Goal: Task Accomplishment & Management: Use online tool/utility

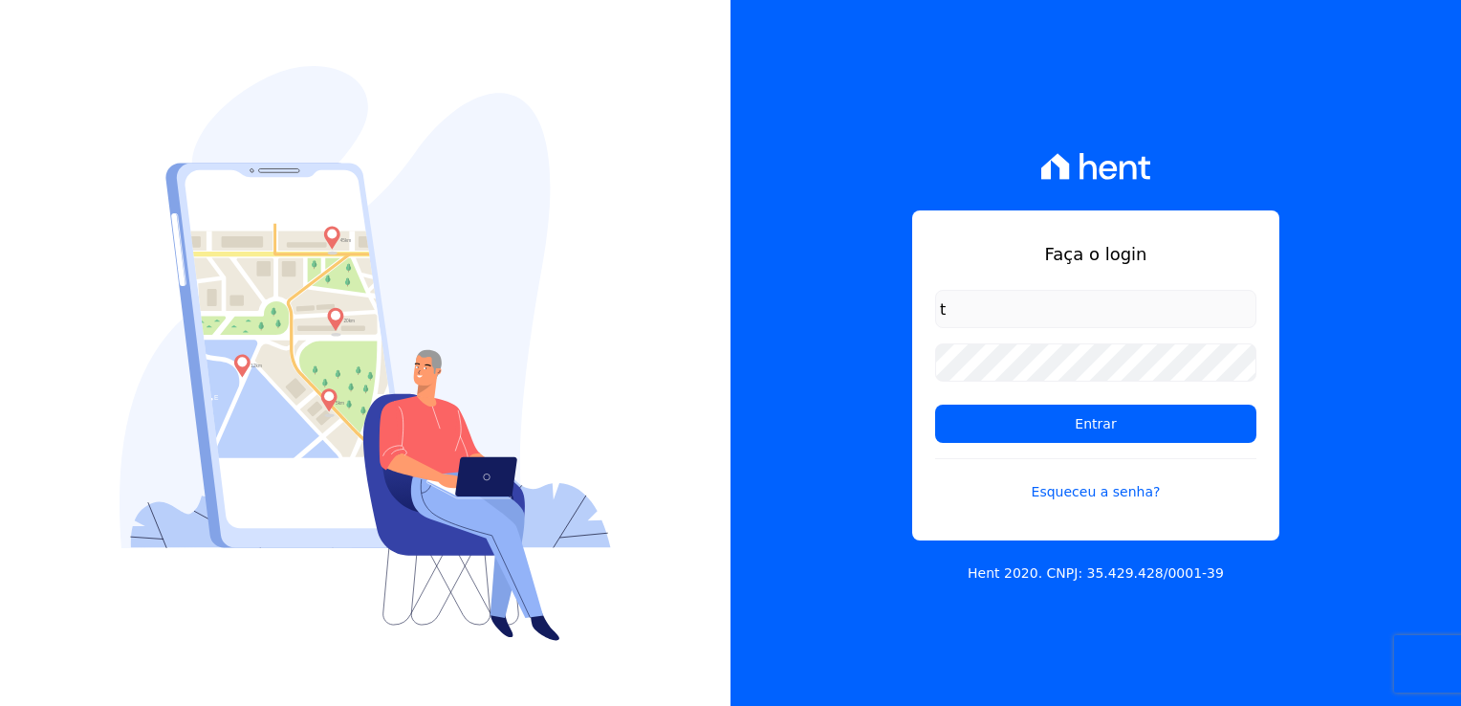
type input "thayna@graalengenharia.com.br"
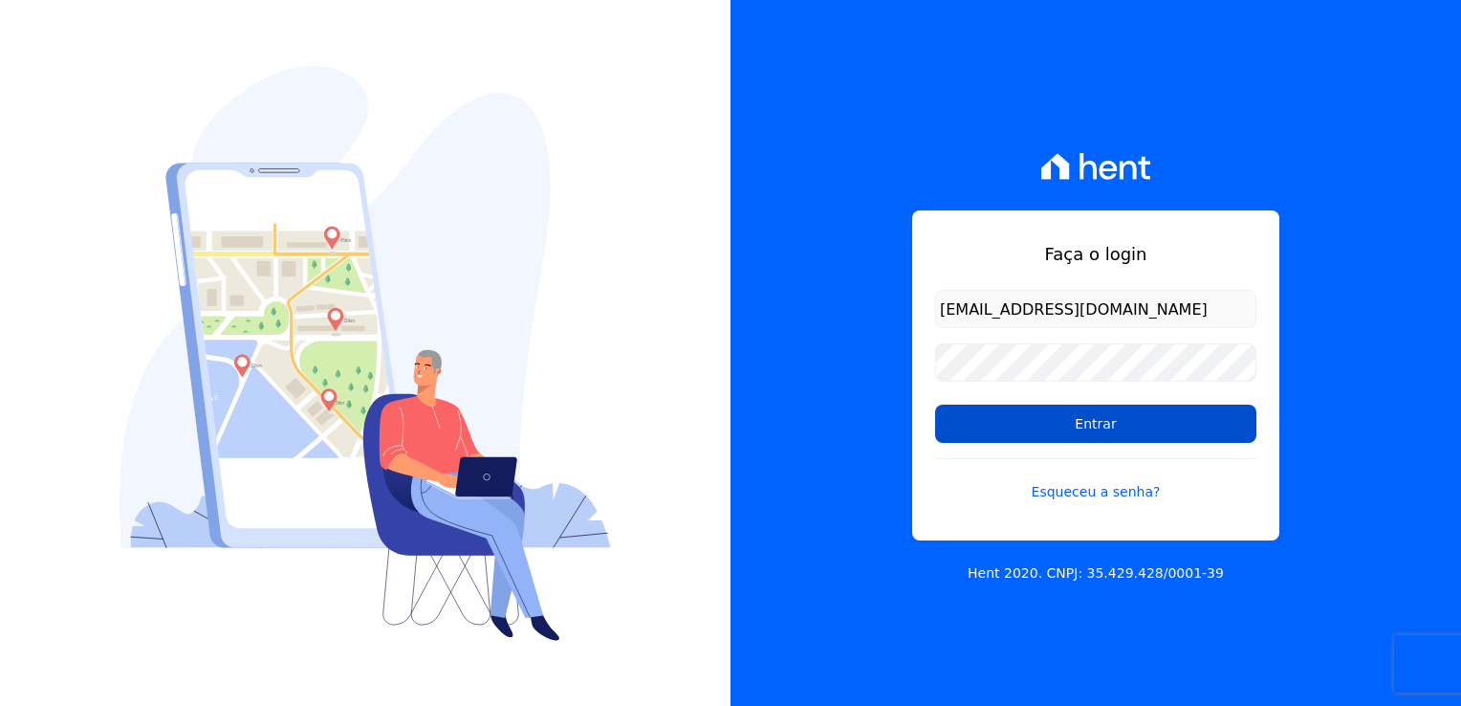
click at [1119, 418] on input "Entrar" at bounding box center [1095, 423] width 321 height 38
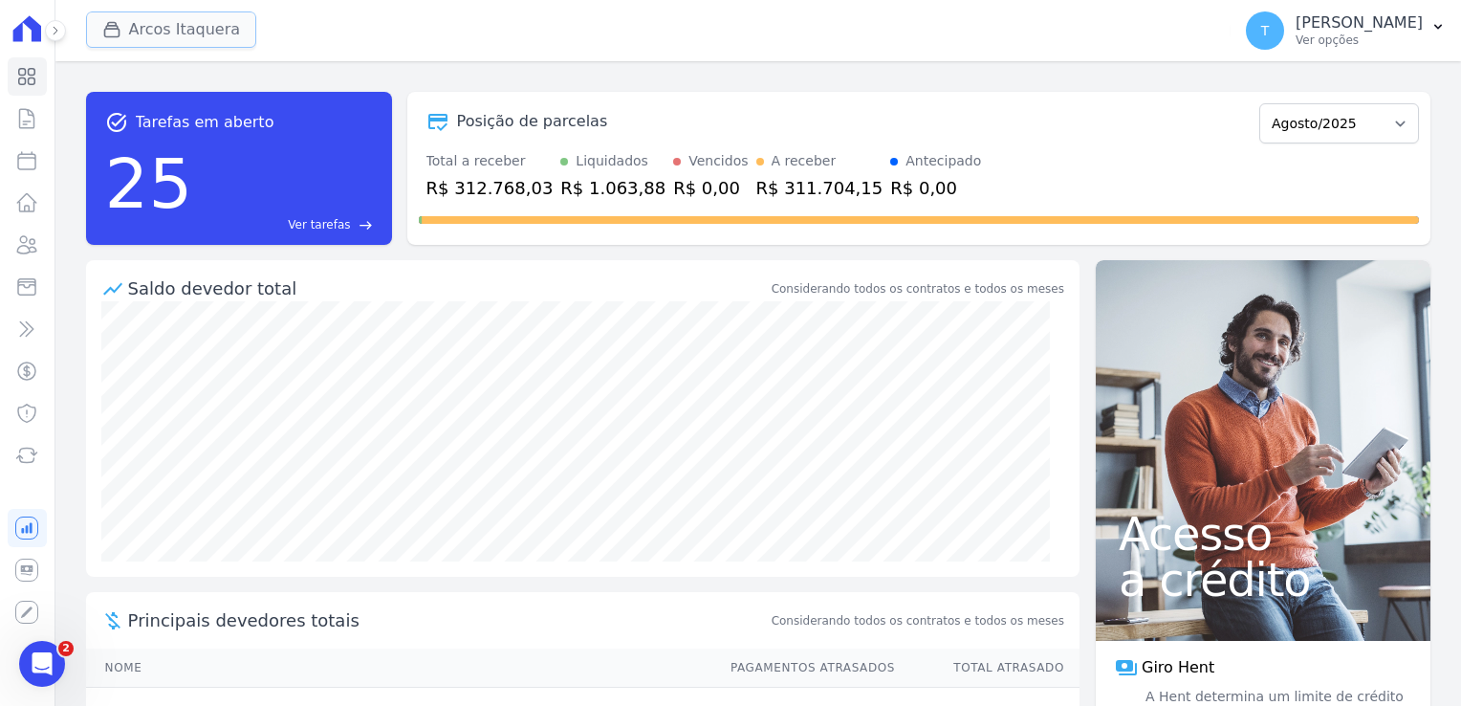
click at [160, 39] on button "Arcos Itaquera" at bounding box center [171, 29] width 171 height 36
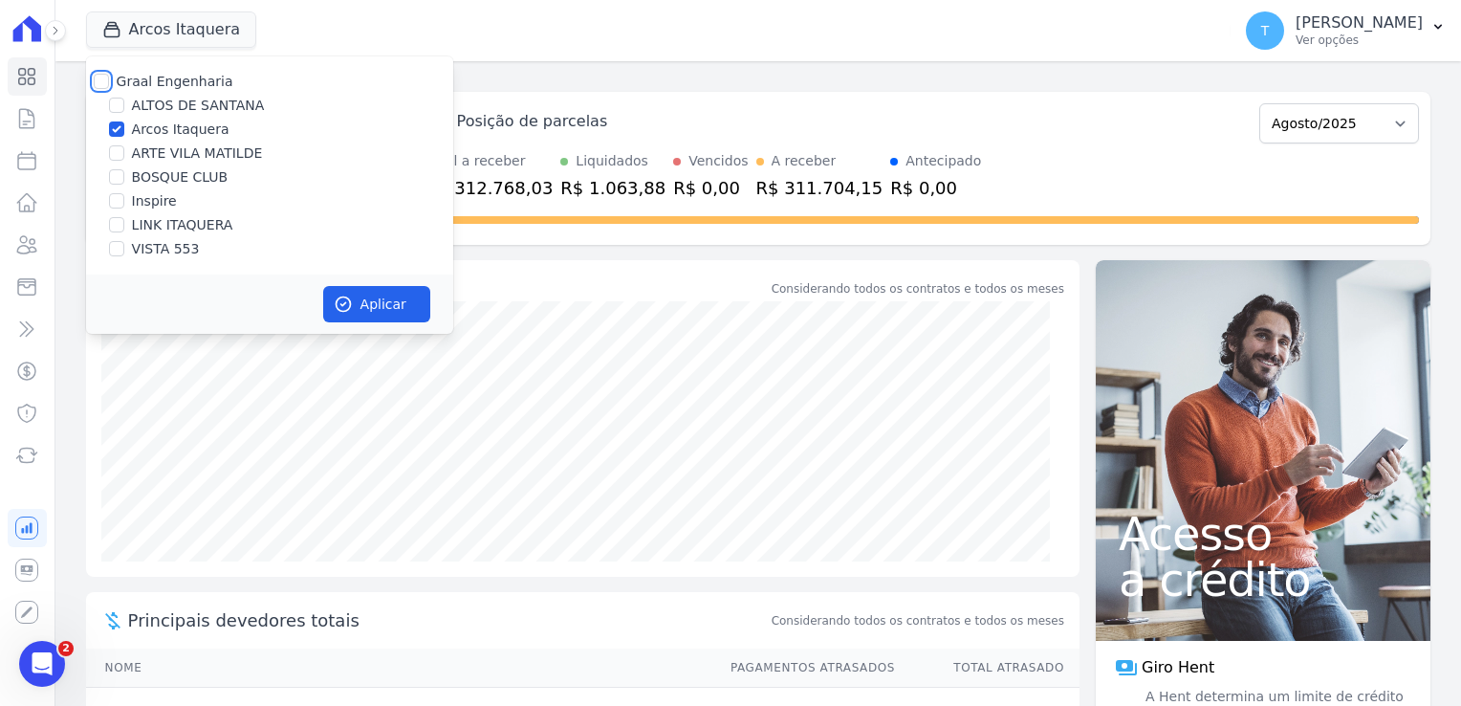
click at [103, 76] on input "Graal Engenharia" at bounding box center [101, 81] width 15 height 15
checkbox input "true"
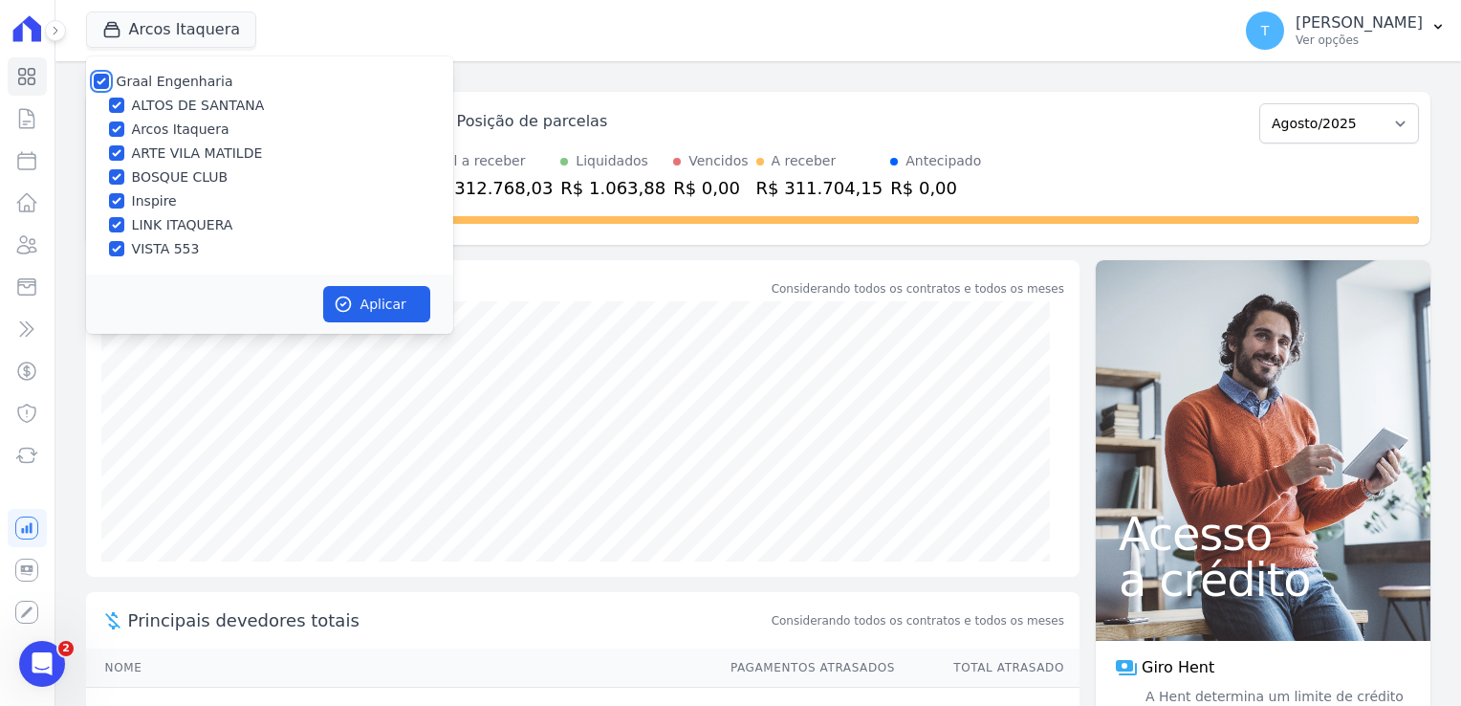
checkbox input "true"
click at [366, 297] on button "Aplicar" at bounding box center [376, 304] width 107 height 36
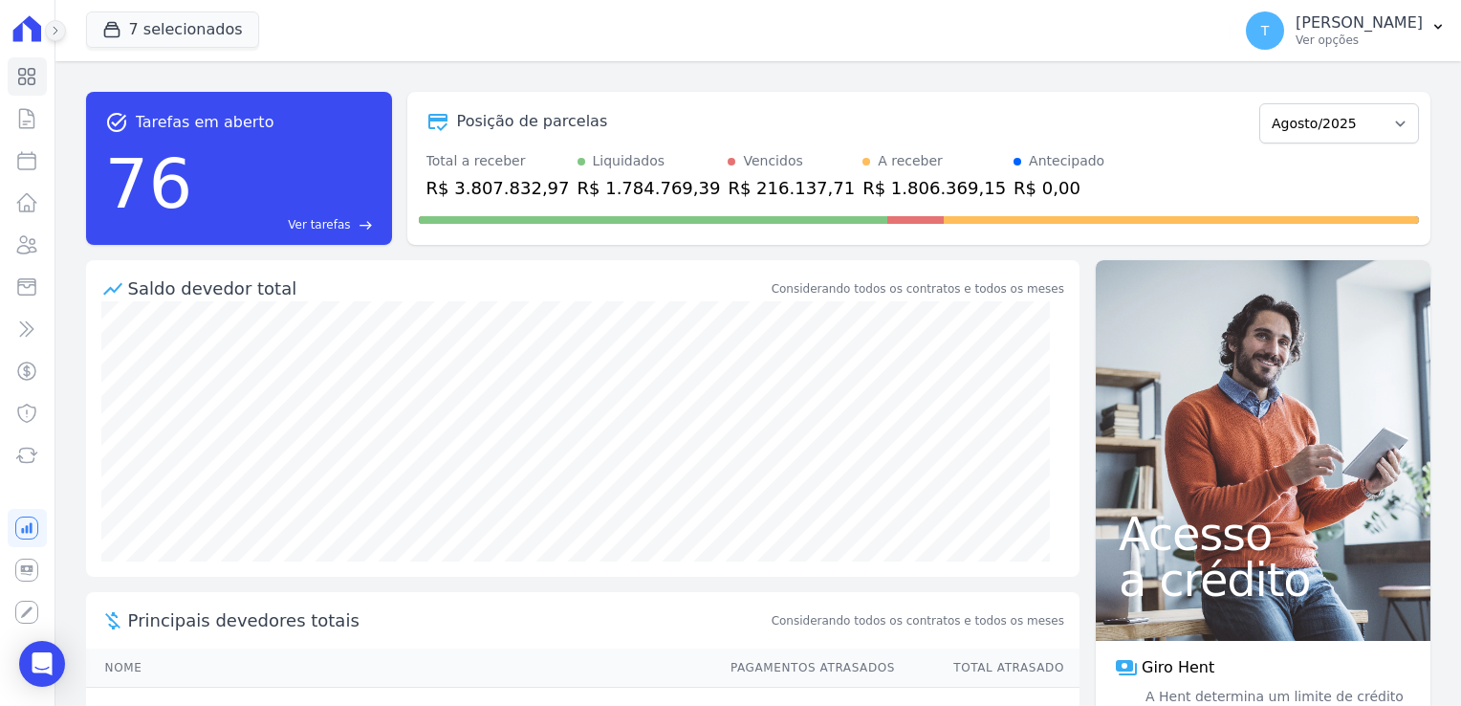
click at [54, 32] on icon at bounding box center [55, 30] width 11 height 11
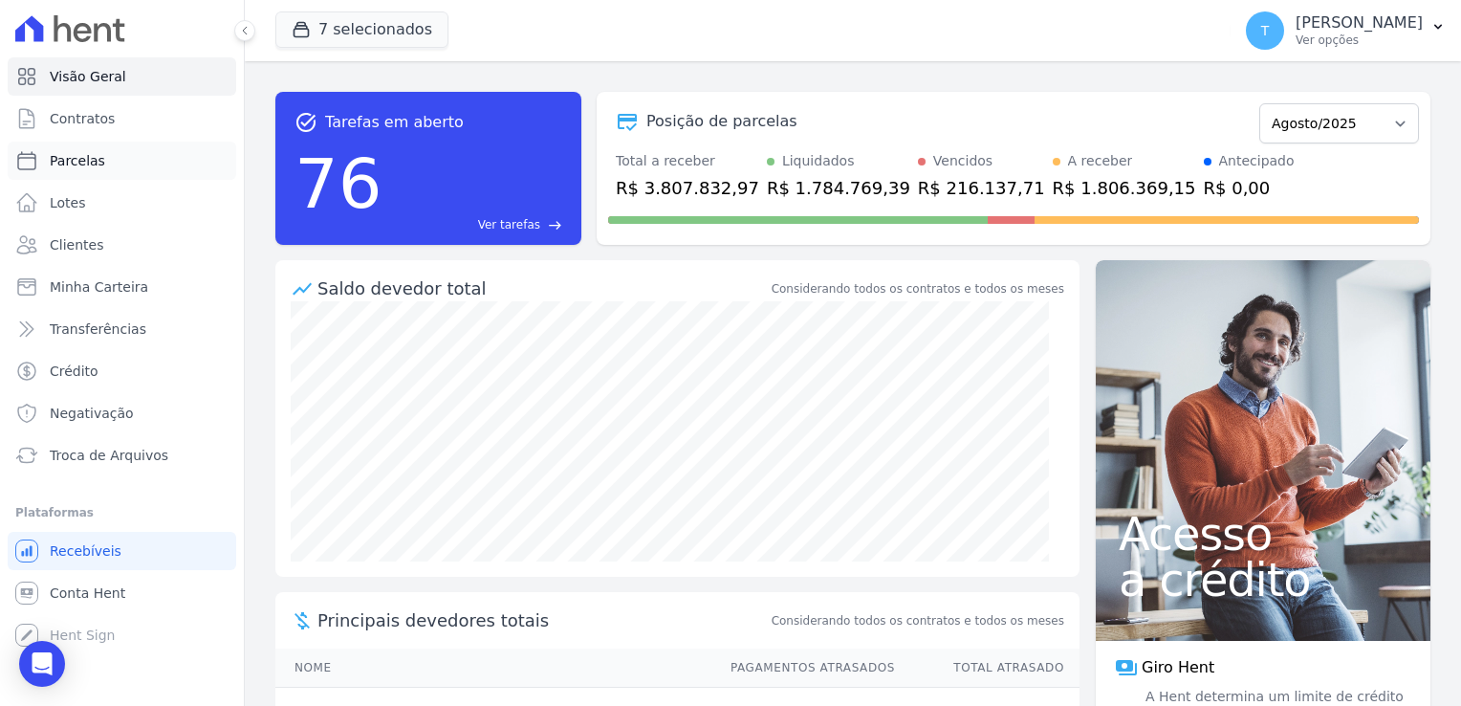
click at [97, 159] on span "Parcelas" at bounding box center [77, 160] width 55 height 19
click at [82, 162] on span "Parcelas" at bounding box center [77, 160] width 55 height 19
select select
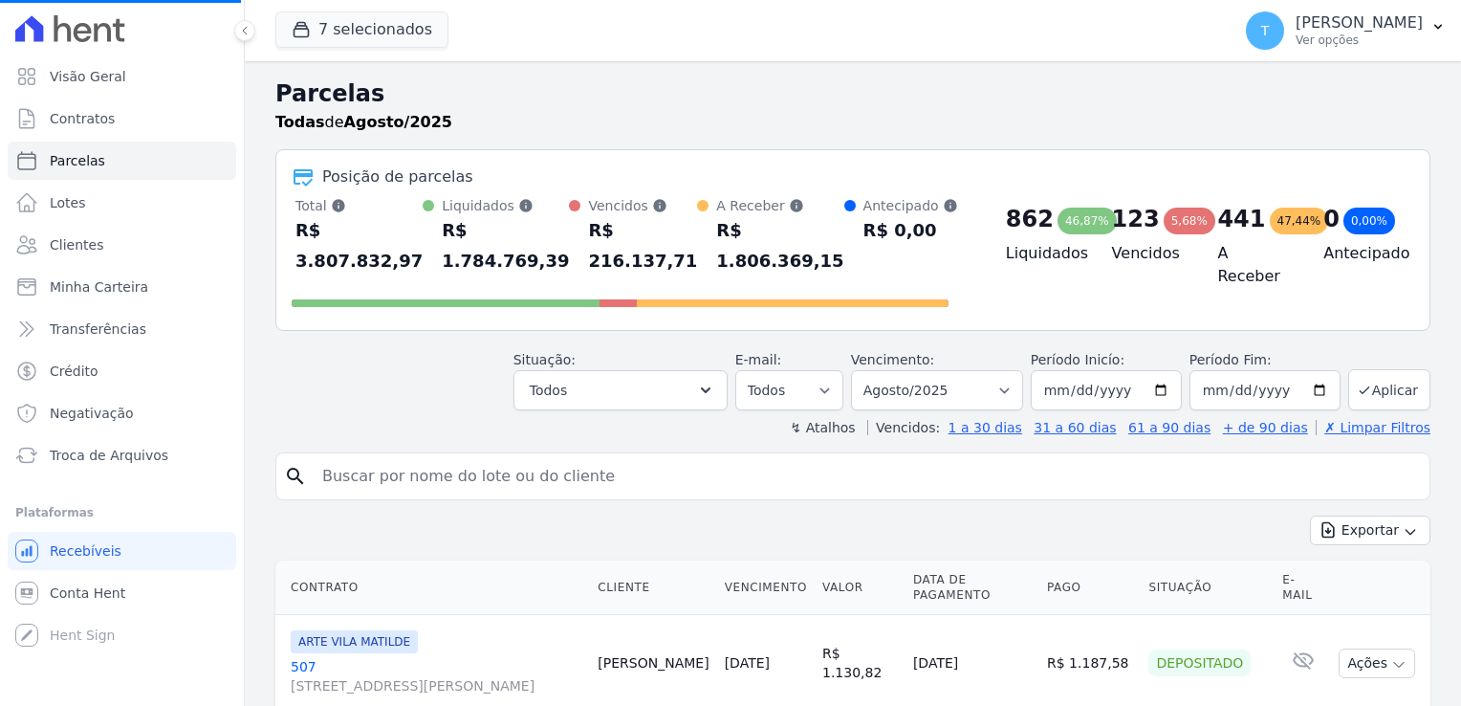
select select
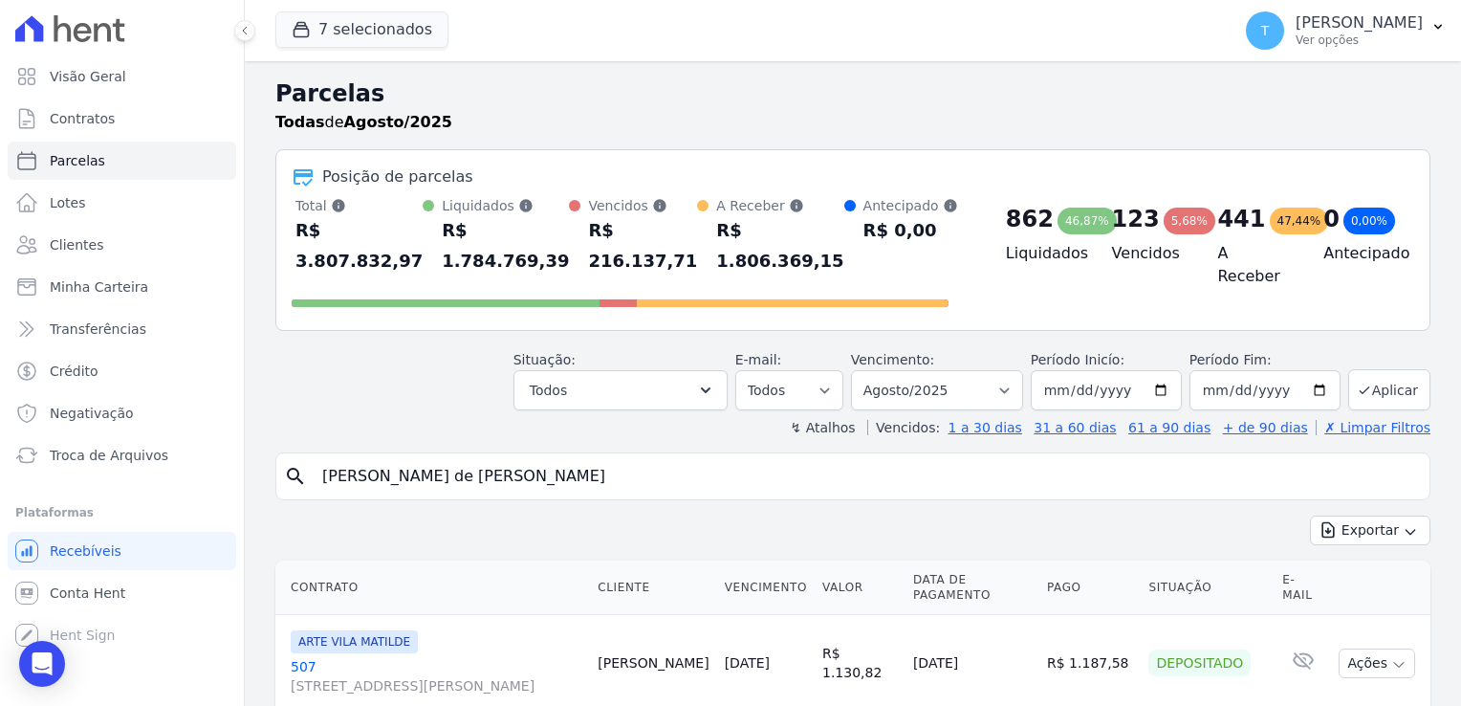
type input "[PERSON_NAME] de [PERSON_NAME]"
select select
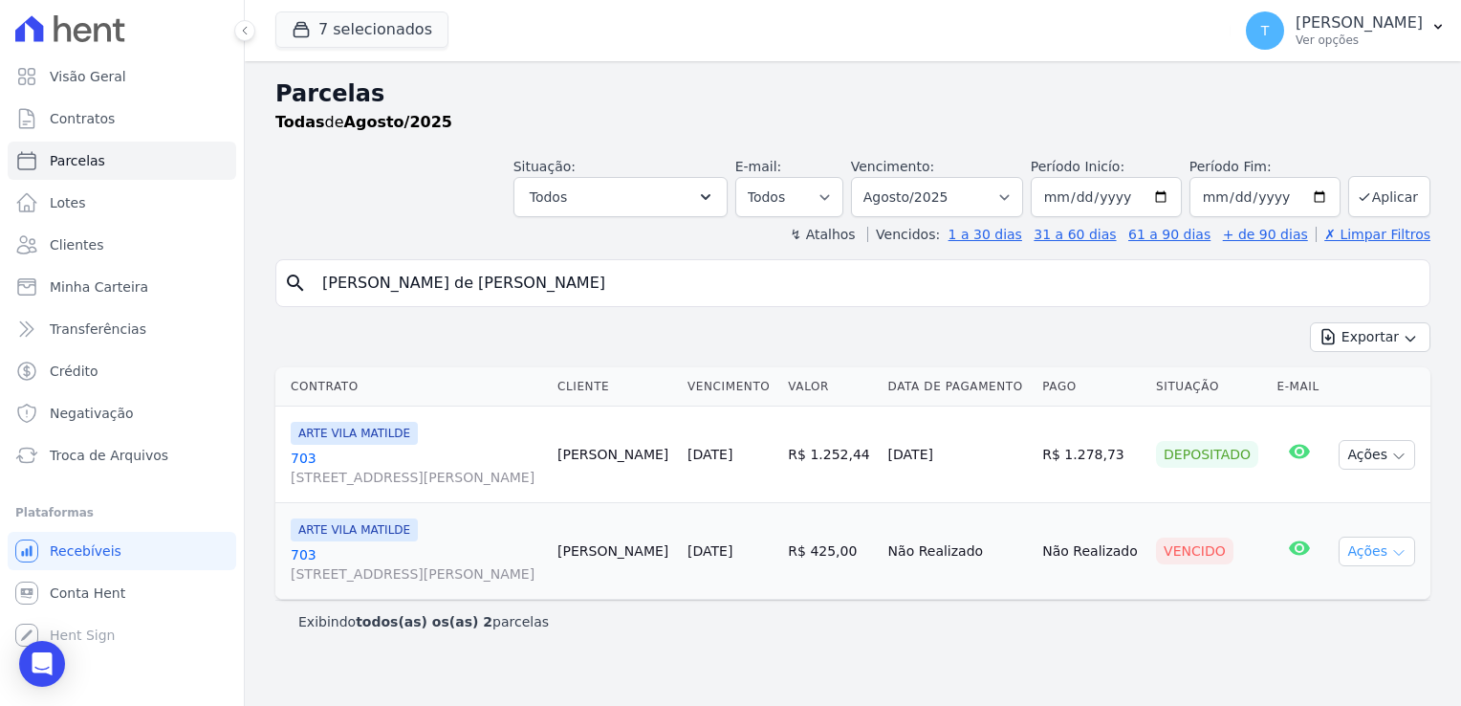
click at [1389, 553] on button "Ações" at bounding box center [1377, 551] width 76 height 30
click at [1322, 604] on link "Ver boleto" at bounding box center [1370, 595] width 184 height 35
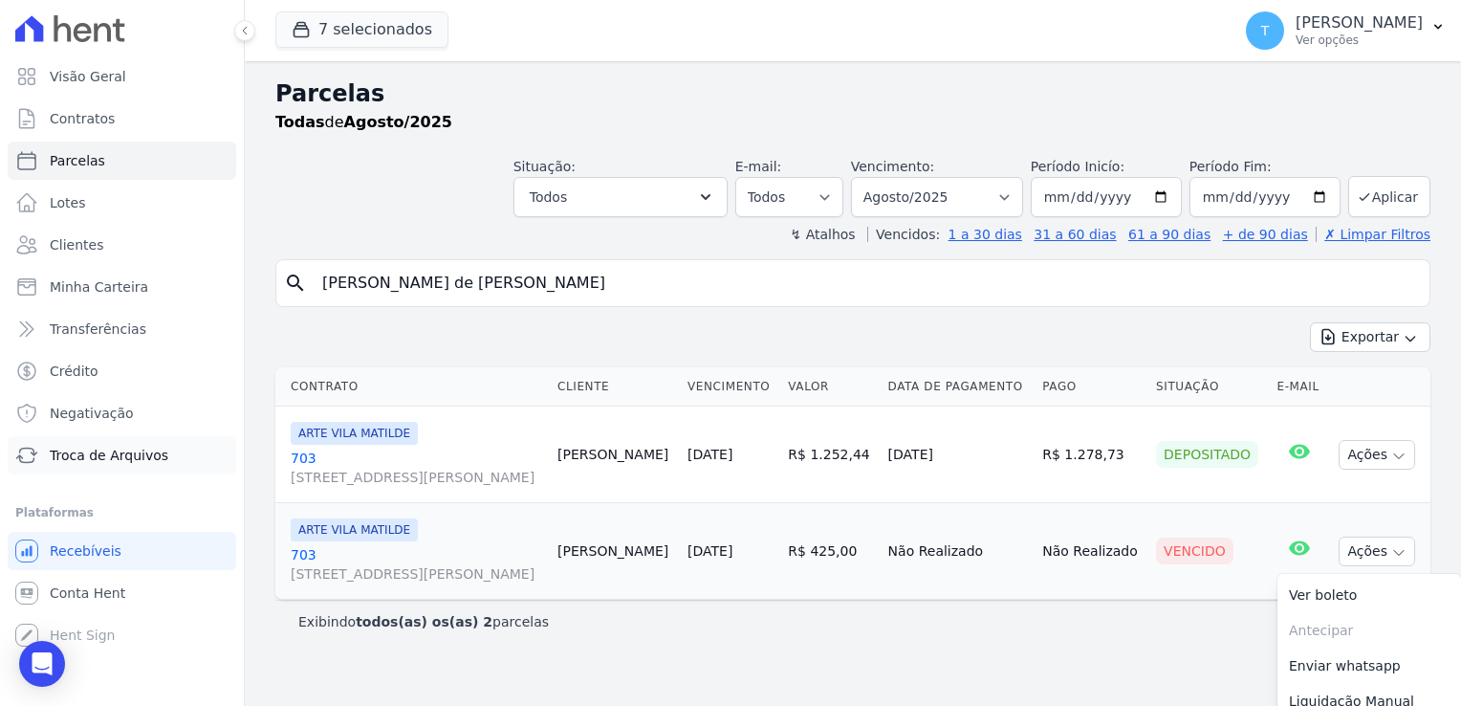
click at [130, 461] on span "Troca de Arquivos" at bounding box center [109, 455] width 119 height 19
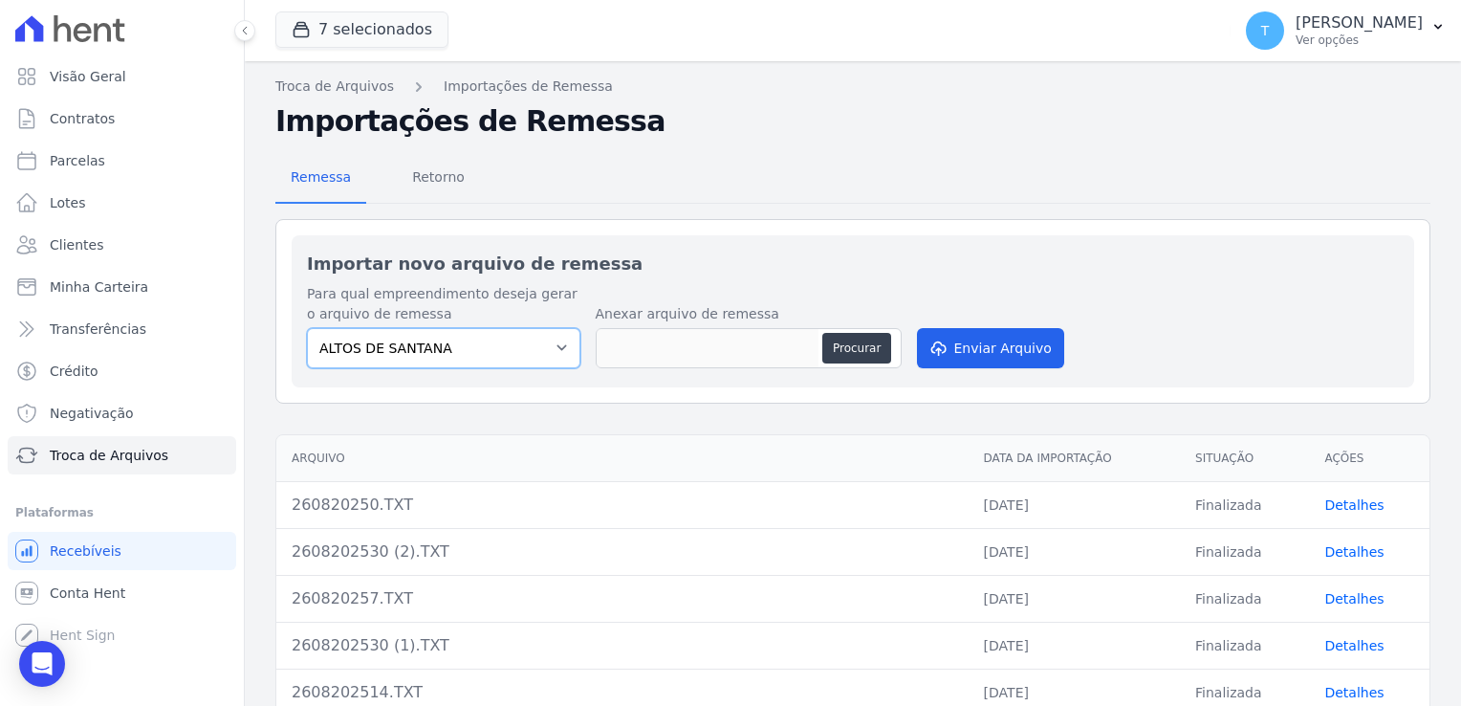
click at [553, 346] on select "ALTOS DE [PERSON_NAME] Itaquera ARTE VILA [PERSON_NAME] CLUB Inspire LINK [GEOG…" at bounding box center [443, 348] width 273 height 40
select select "f2036c47-f869-4cf7-aa49-d68e524f2024"
click at [307, 328] on select "ALTOS DE [PERSON_NAME] Itaquera ARTE VILA [PERSON_NAME] CLUB Inspire LINK [GEOG…" at bounding box center [443, 348] width 273 height 40
click at [849, 339] on button "Procurar" at bounding box center [856, 348] width 69 height 31
type input "260820250.TXT"
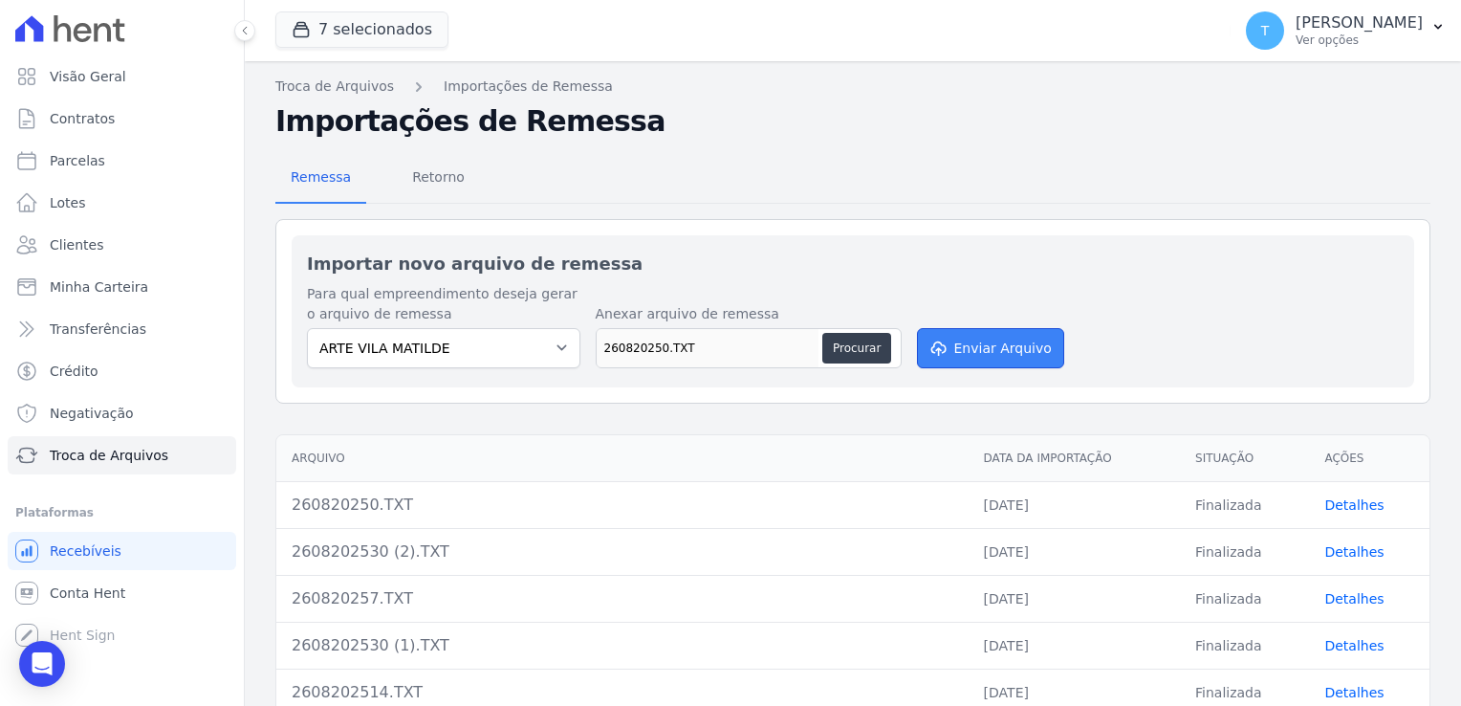
click at [1004, 338] on button "Enviar Arquivo" at bounding box center [990, 348] width 147 height 40
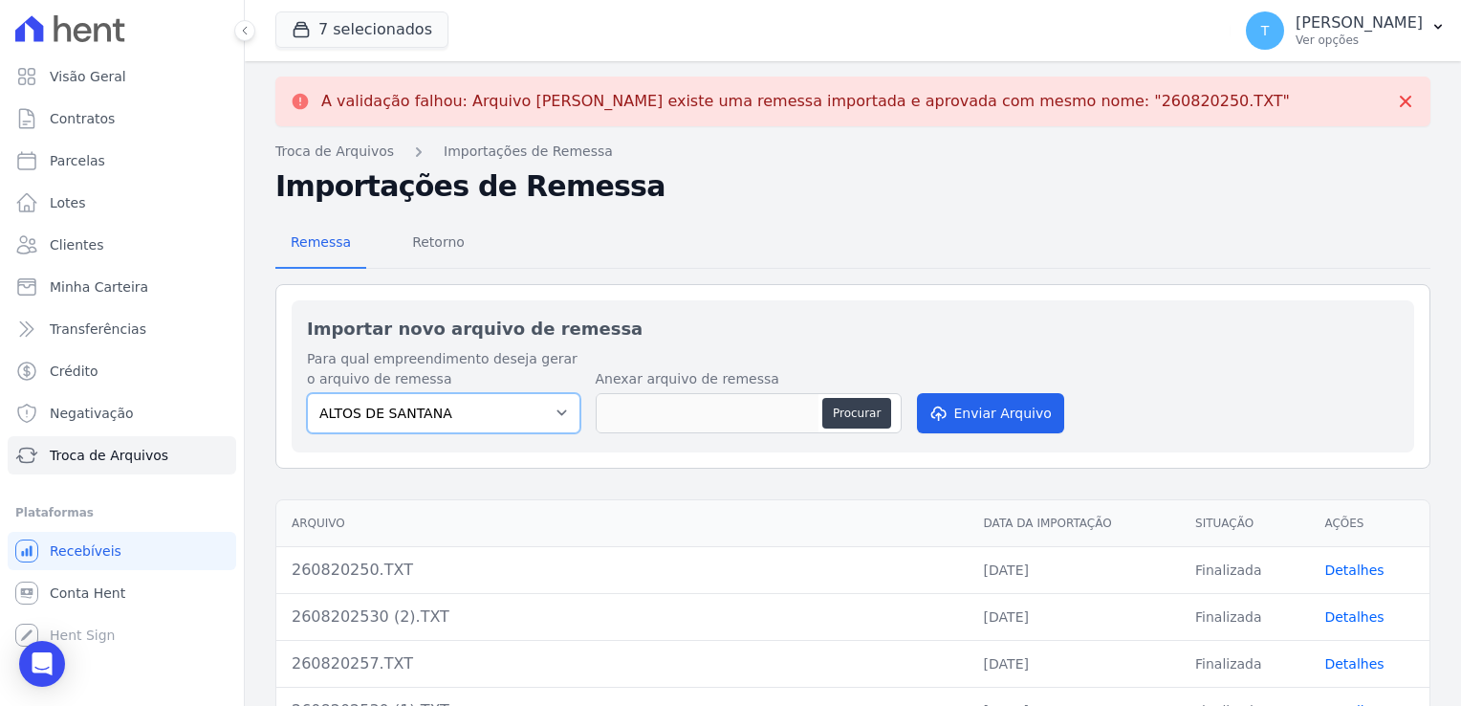
click at [471, 413] on select "ALTOS DE [PERSON_NAME] Itaquera ARTE VILA [PERSON_NAME] CLUB Inspire LINK [GEOG…" at bounding box center [443, 413] width 273 height 40
select select "f2036c47-f869-4cf7-aa49-d68e524f2024"
click at [307, 393] on select "ALTOS DE [PERSON_NAME] Itaquera ARTE VILA [PERSON_NAME] CLUB Inspire LINK [GEOG…" at bounding box center [443, 413] width 273 height 40
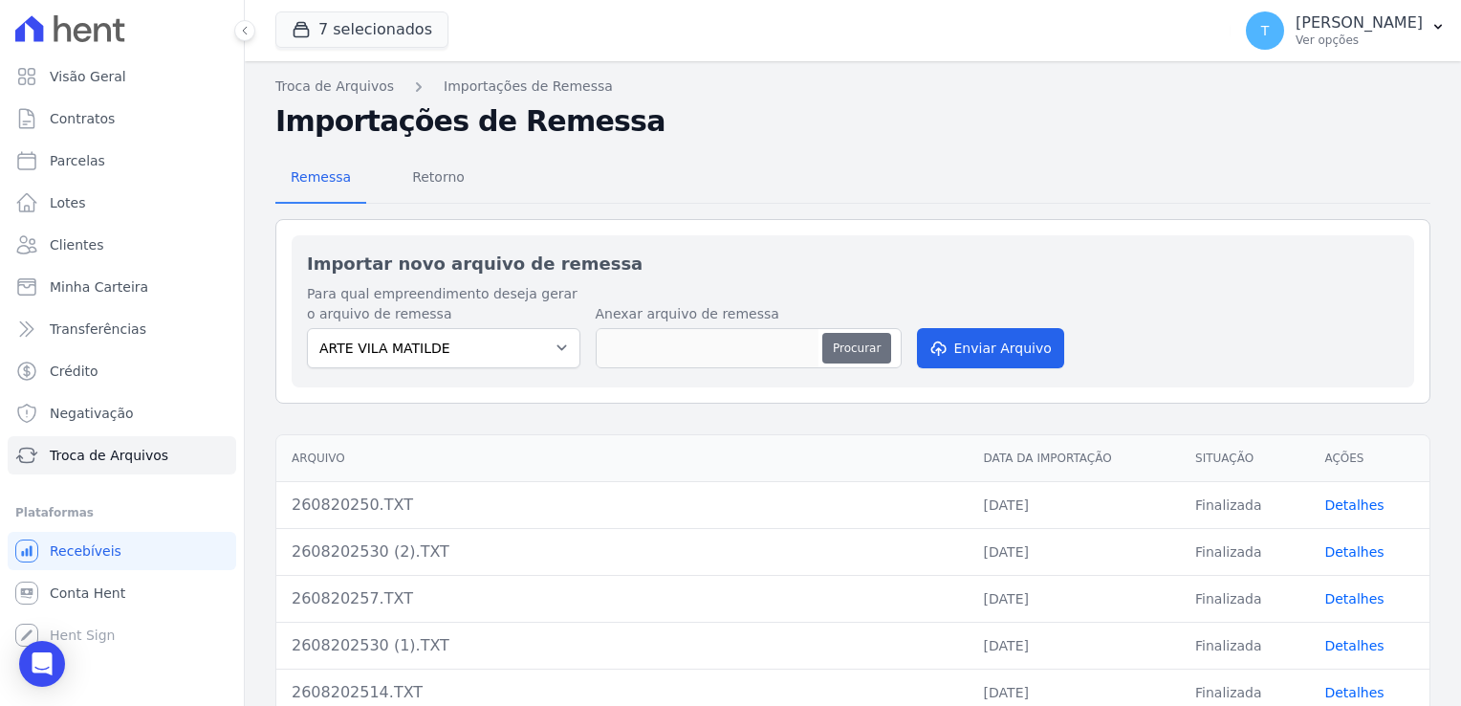
click at [850, 349] on button "Procurar" at bounding box center [856, 348] width 69 height 31
type input "260820250.TXT"
click at [865, 349] on button "Procurar" at bounding box center [856, 348] width 69 height 31
click at [973, 349] on button "Enviar Arquivo" at bounding box center [990, 348] width 147 height 40
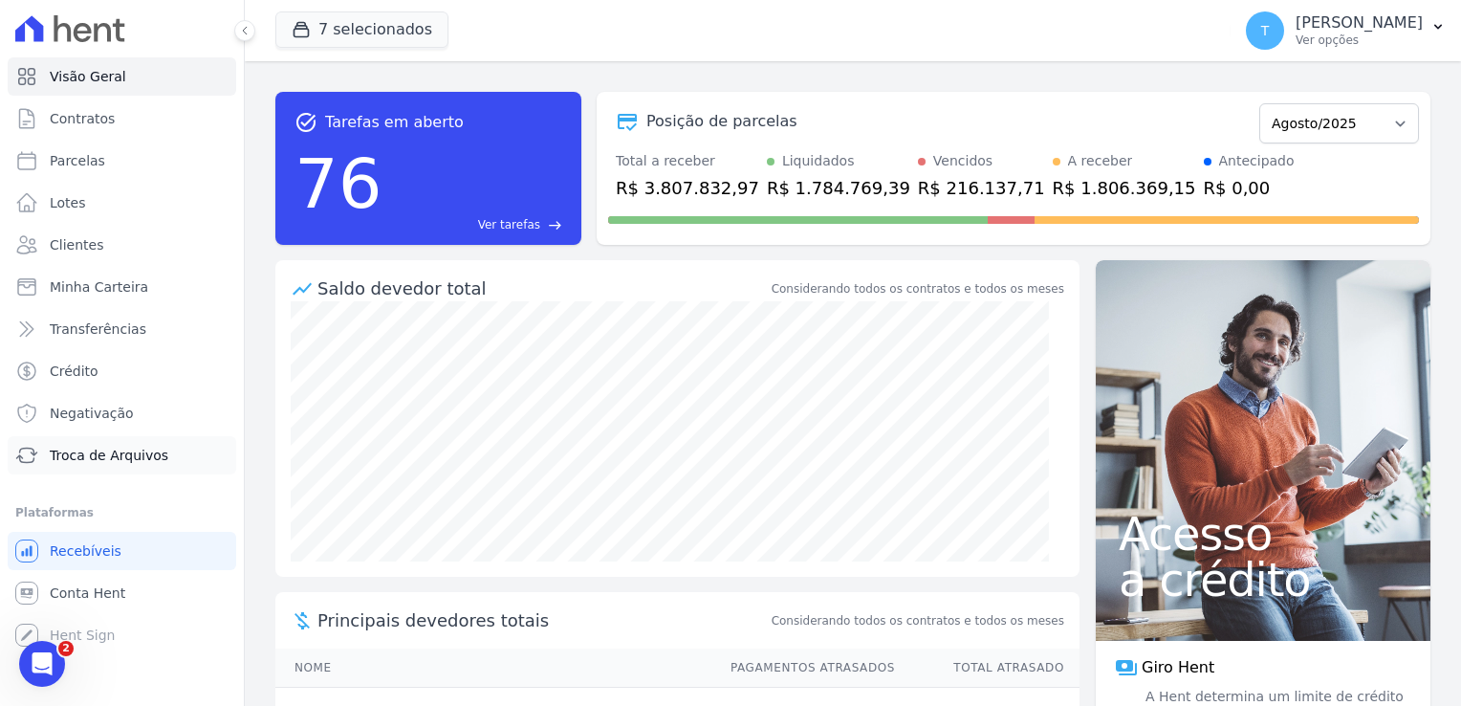
click at [102, 449] on span "Troca de Arquivos" at bounding box center [109, 455] width 119 height 19
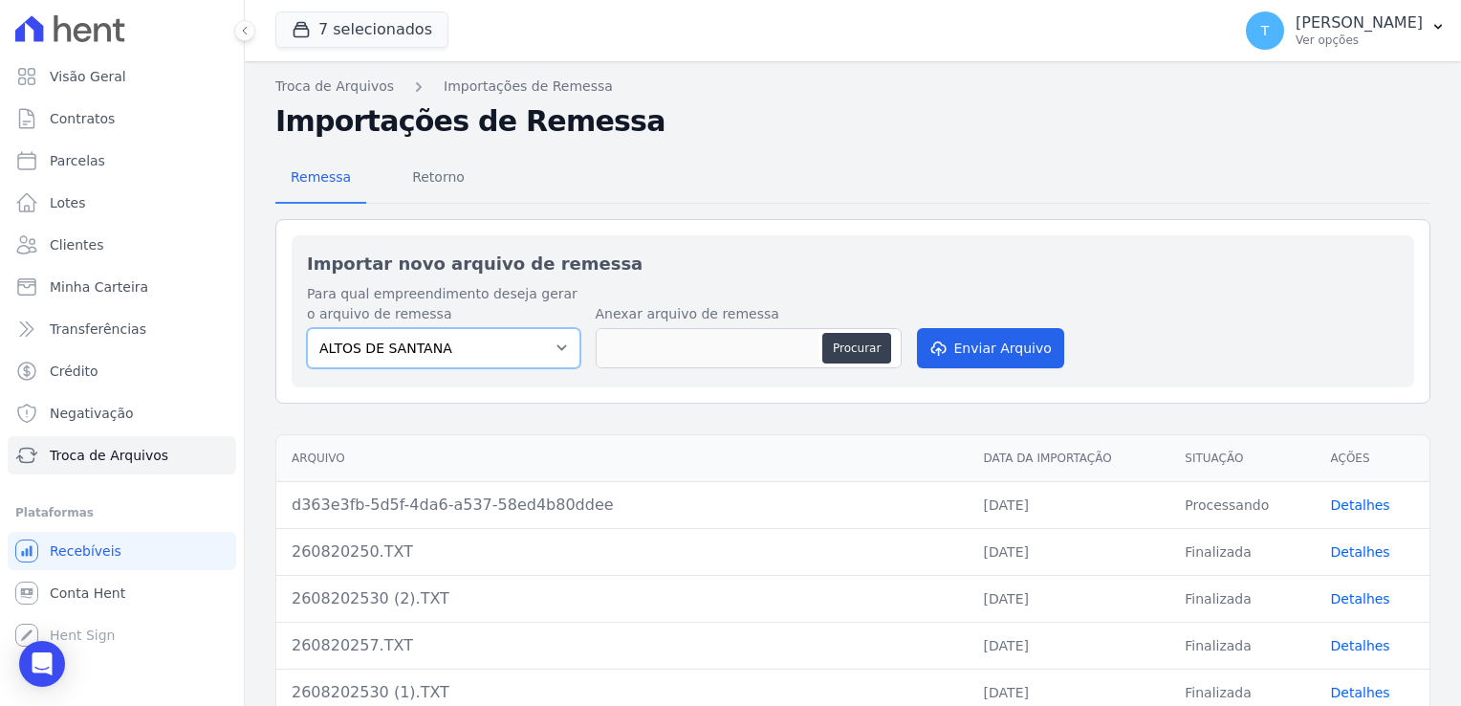
click at [469, 353] on select "ALTOS DE [PERSON_NAME] Itaquera ARTE VILA [PERSON_NAME] CLUB Inspire LINK [GEOG…" at bounding box center [443, 348] width 273 height 40
select select "f2036c47-f869-4cf7-aa49-d68e524f2024"
click at [307, 328] on select "ALTOS DE [PERSON_NAME] Itaquera ARTE VILA [PERSON_NAME] CLUB Inspire LINK [GEOG…" at bounding box center [443, 348] width 273 height 40
click at [887, 350] on button "Procurar" at bounding box center [856, 348] width 69 height 31
type input "260820250.TXT"
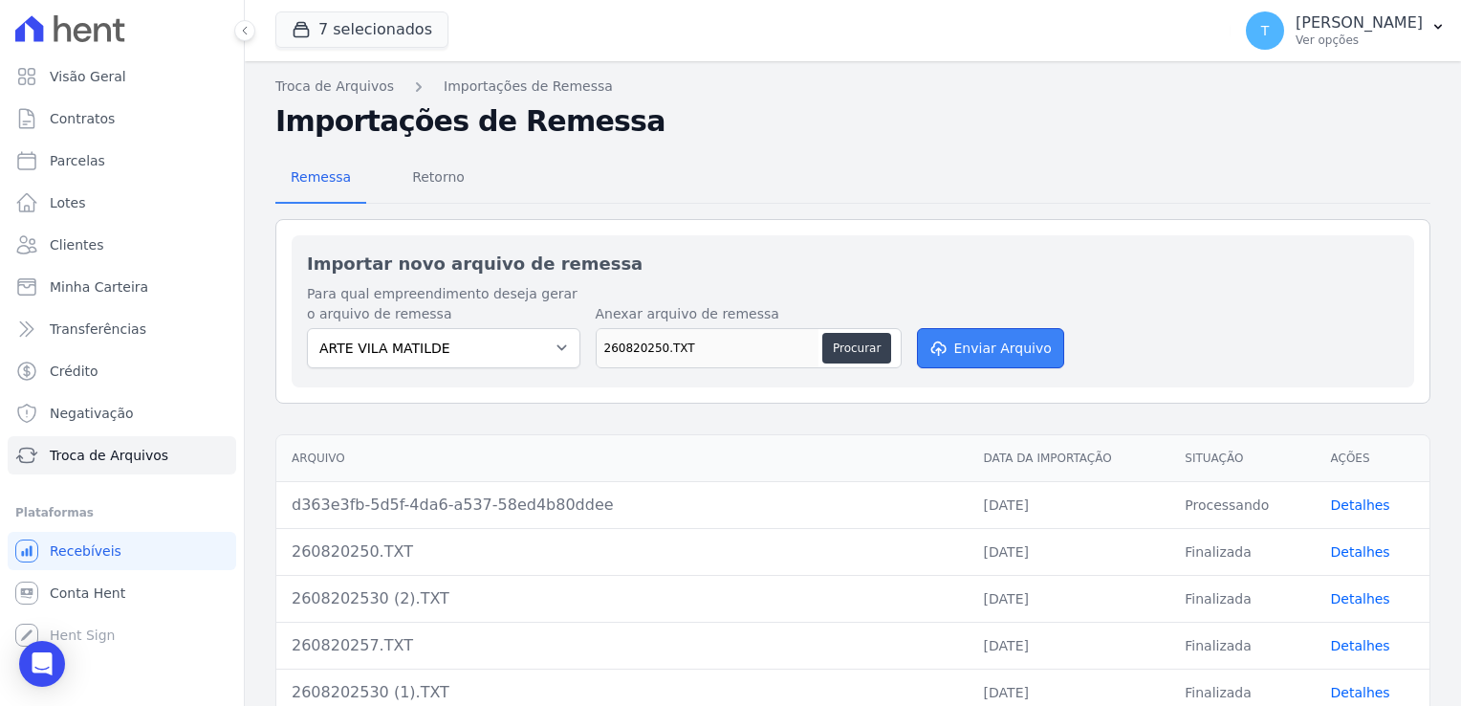
click at [952, 350] on button "Enviar Arquivo" at bounding box center [990, 348] width 147 height 40
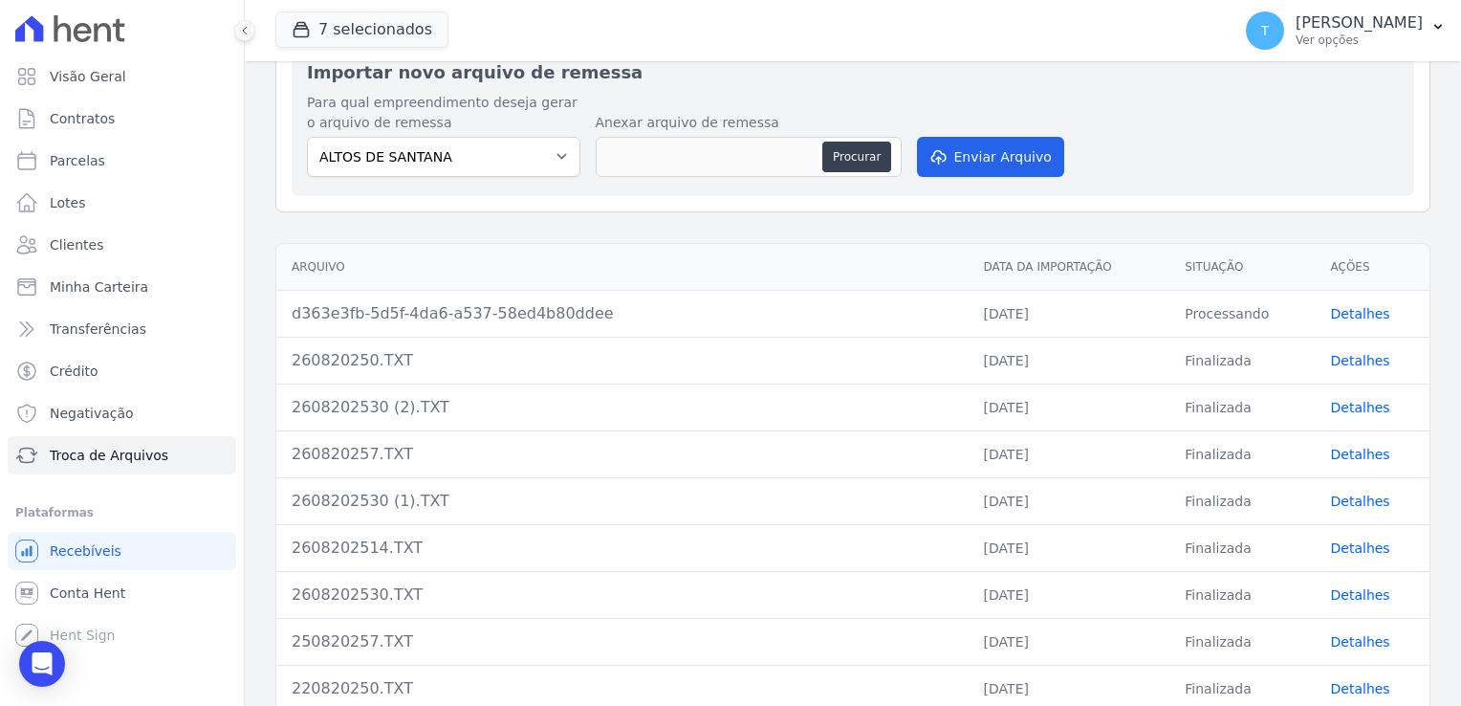
scroll to position [126, 0]
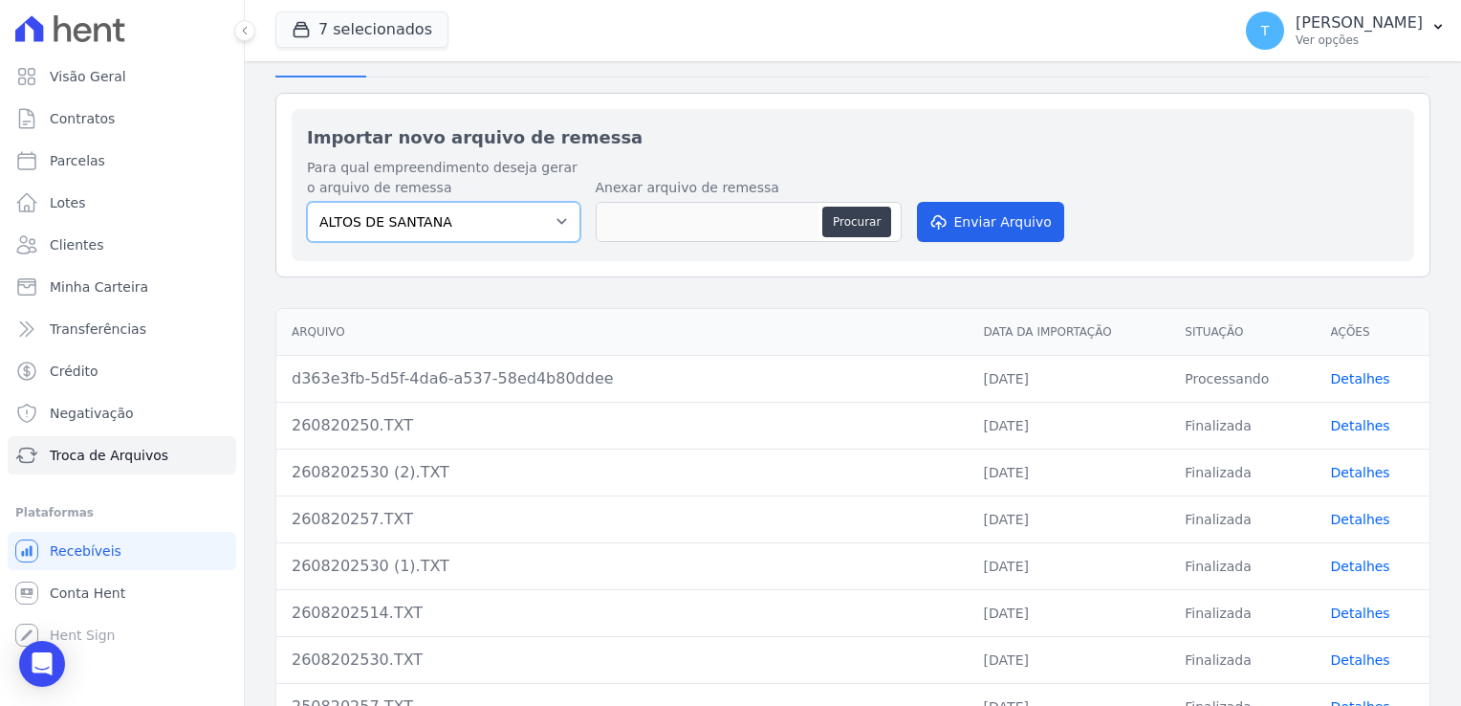
click at [411, 220] on select "ALTOS DE [PERSON_NAME] Itaquera ARTE VILA [PERSON_NAME] CLUB Inspire LINK [GEOG…" at bounding box center [443, 222] width 273 height 40
select select "f2036c47-f869-4cf7-aa49-d68e524f2024"
click at [307, 202] on select "ALTOS DE [PERSON_NAME] Itaquera ARTE VILA [PERSON_NAME] CLUB Inspire LINK [GEOG…" at bounding box center [443, 222] width 273 height 40
click at [844, 224] on button "Procurar" at bounding box center [856, 222] width 69 height 31
type input "260820250 (1).TXT"
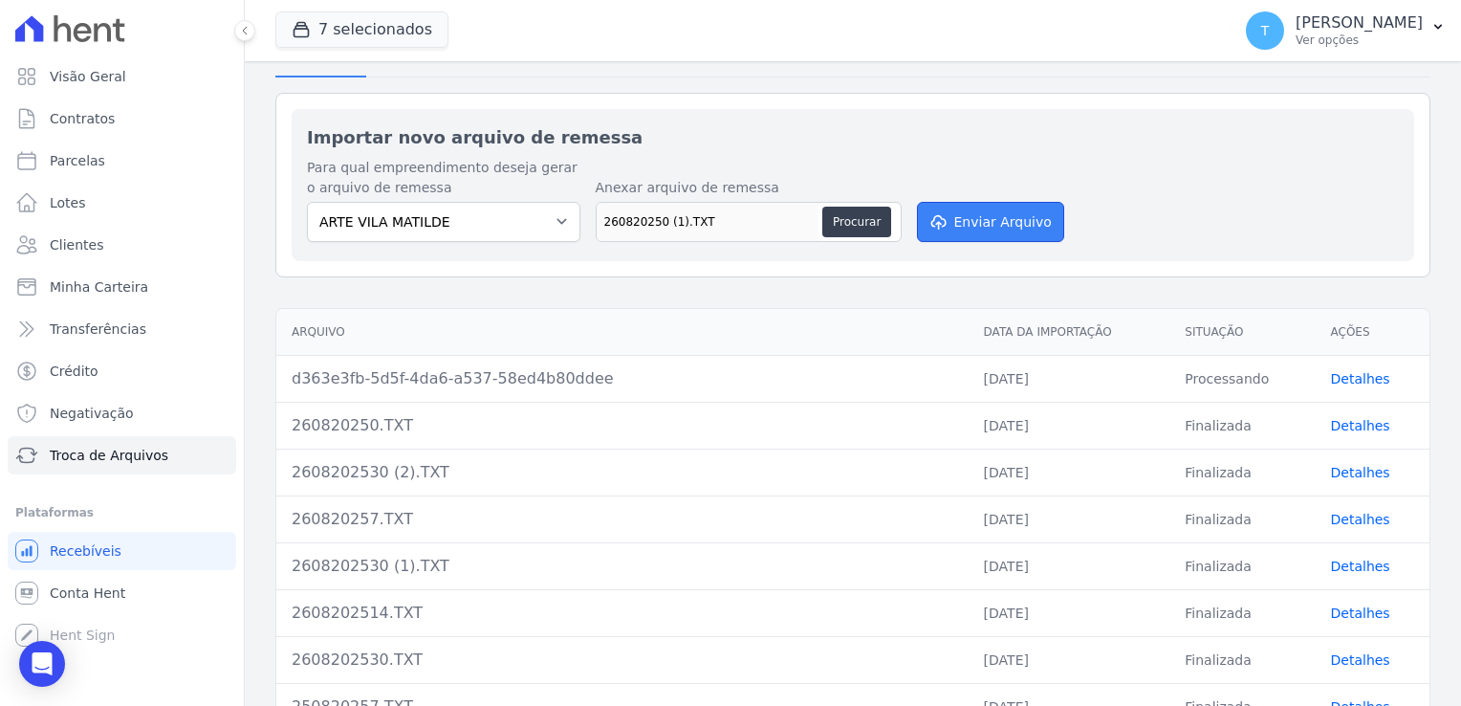
click at [966, 219] on button "Enviar Arquivo" at bounding box center [990, 222] width 147 height 40
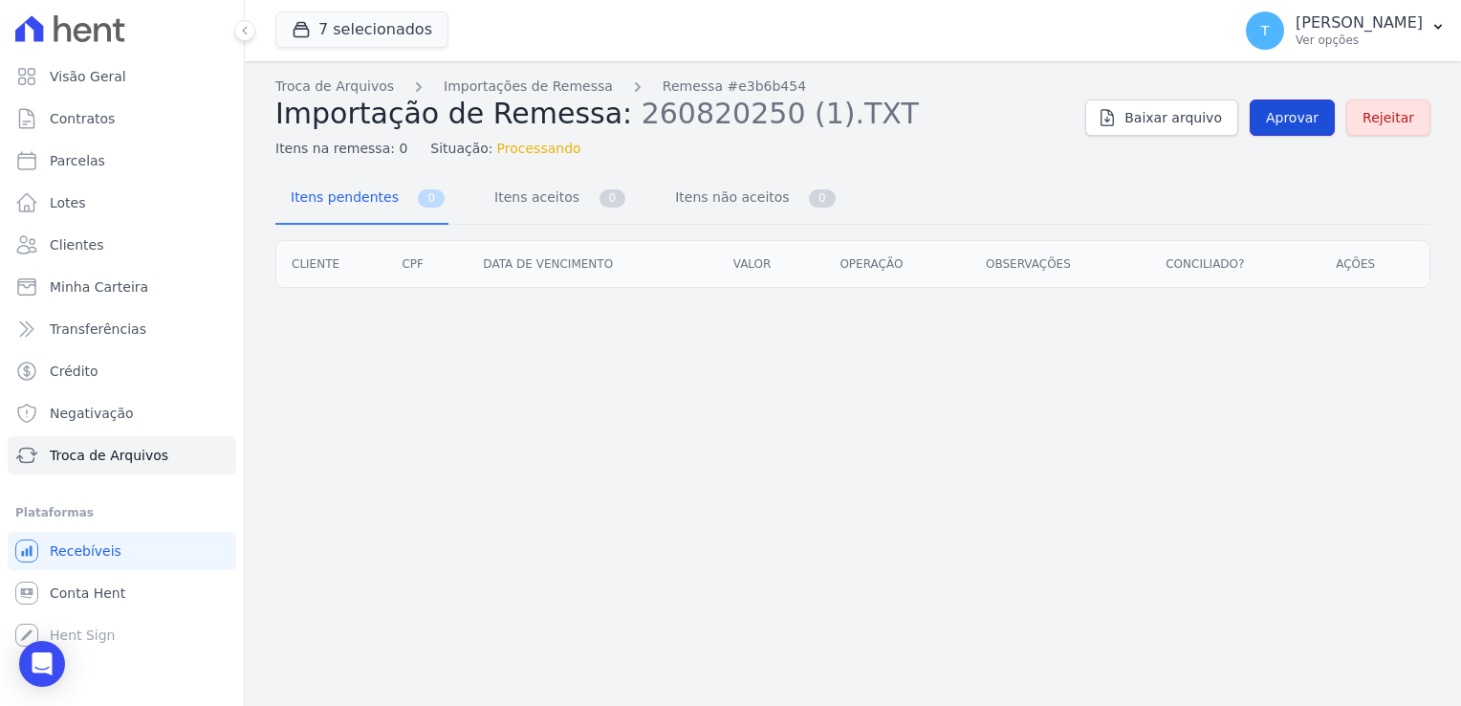
click at [1286, 113] on span "Aprovar" at bounding box center [1292, 117] width 53 height 19
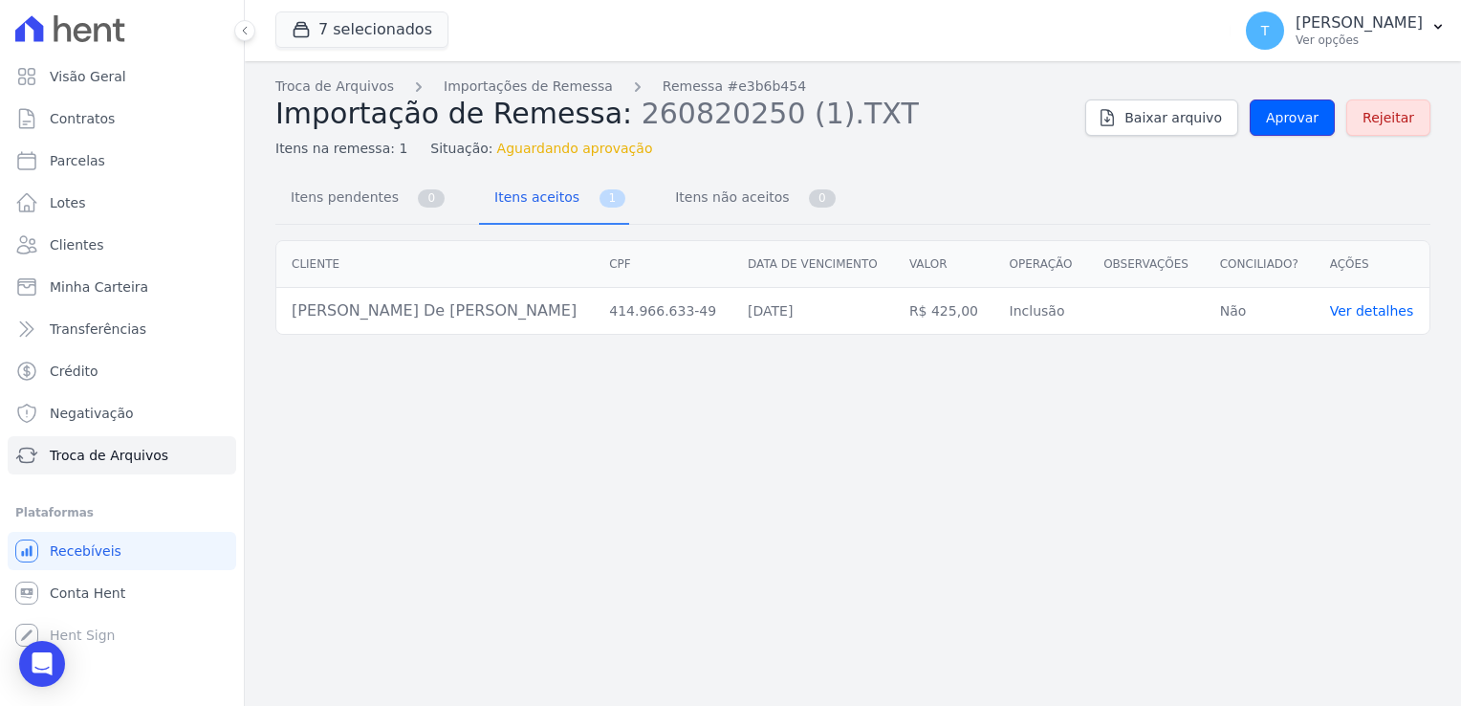
click at [1286, 113] on span "Aprovar" at bounding box center [1292, 117] width 53 height 19
click at [91, 162] on span "Parcelas" at bounding box center [77, 160] width 55 height 19
select select
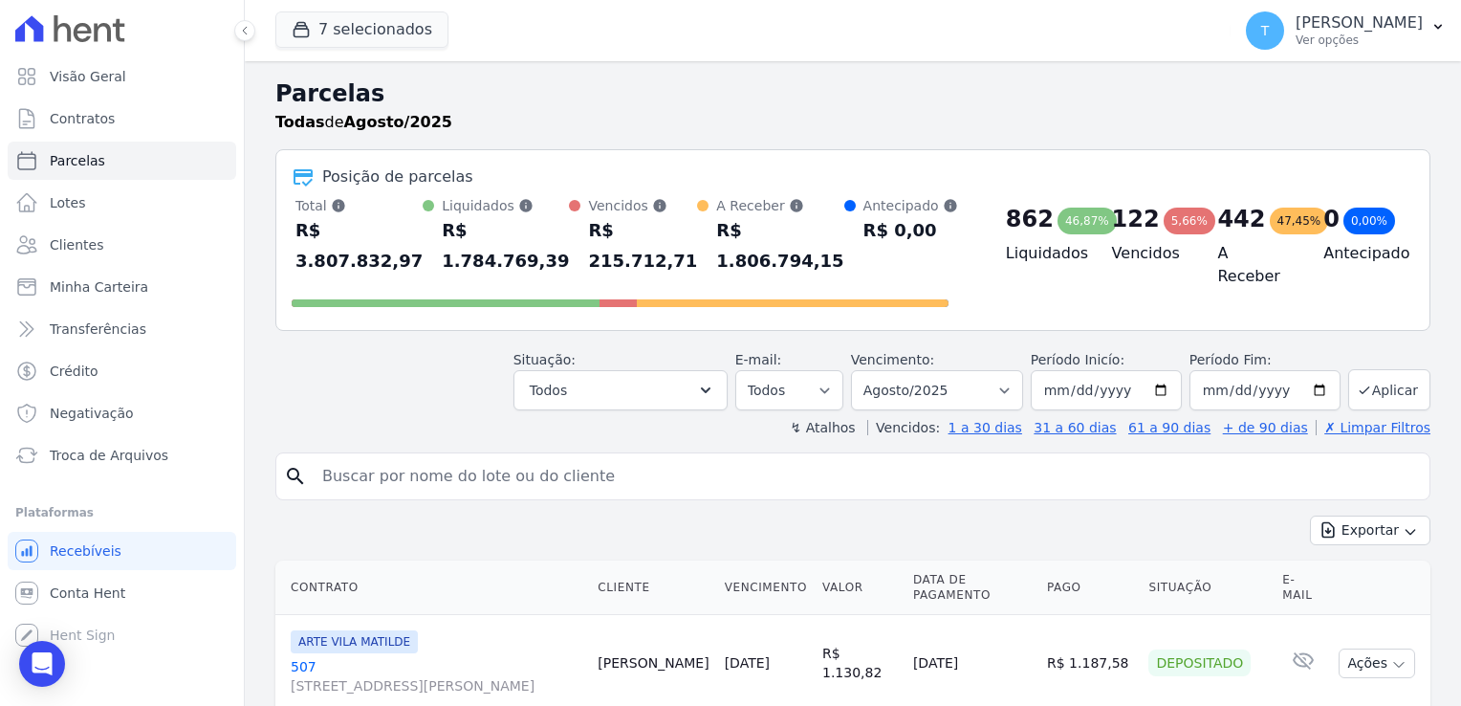
click at [486, 457] on input "search" at bounding box center [866, 476] width 1111 height 38
paste input "[PERSON_NAME] de [PERSON_NAME]"
type input "[PERSON_NAME] de [PERSON_NAME]"
select select
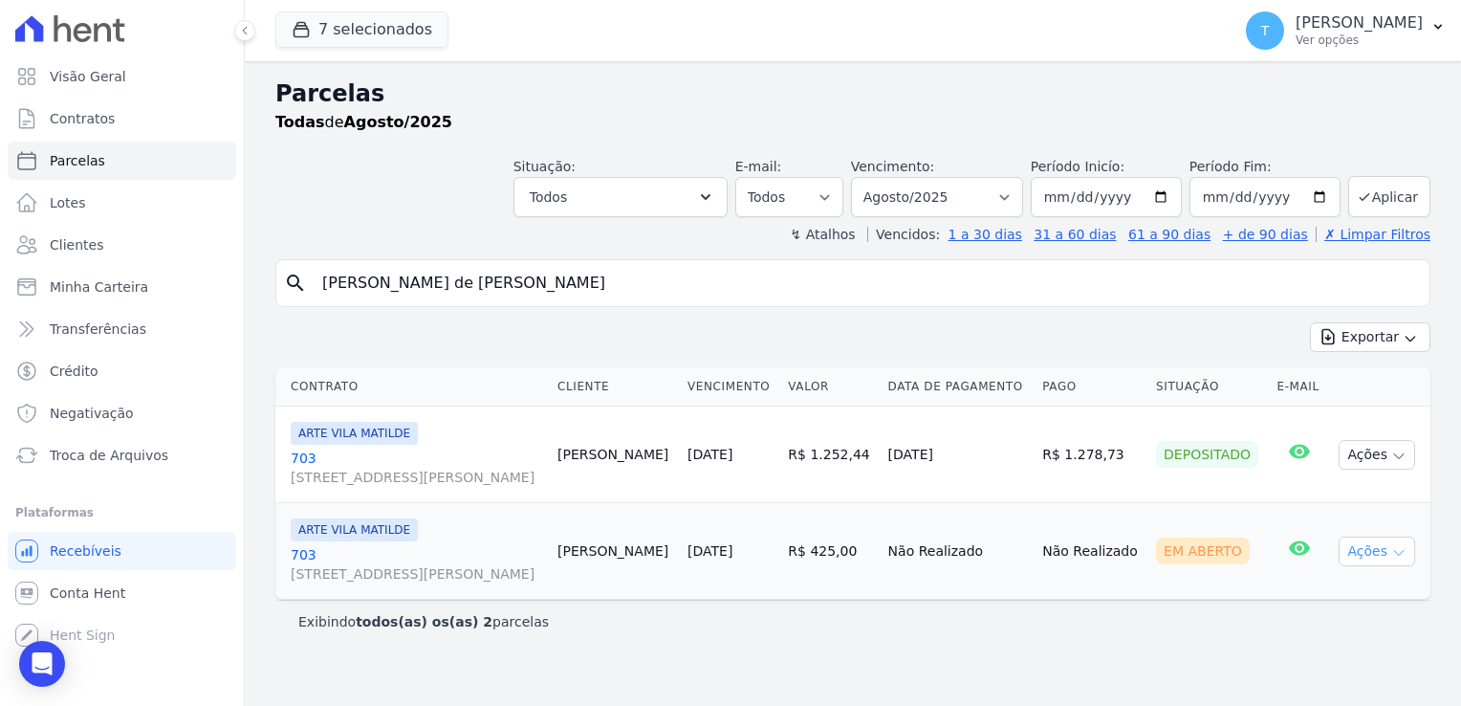
click at [1401, 549] on icon "button" at bounding box center [1398, 552] width 15 height 15
click at [1314, 596] on link "Ver boleto" at bounding box center [1370, 595] width 184 height 35
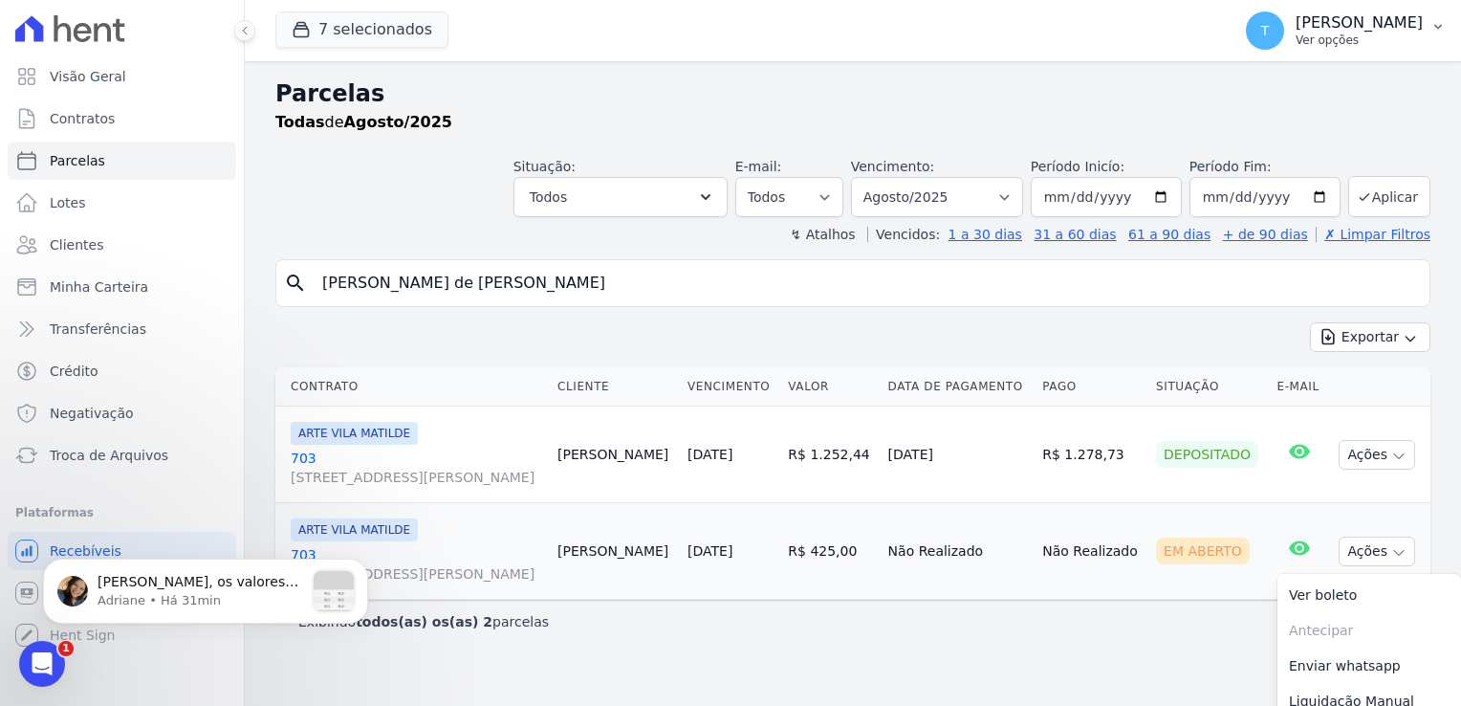
click at [1434, 27] on icon "button" at bounding box center [1438, 26] width 15 height 15
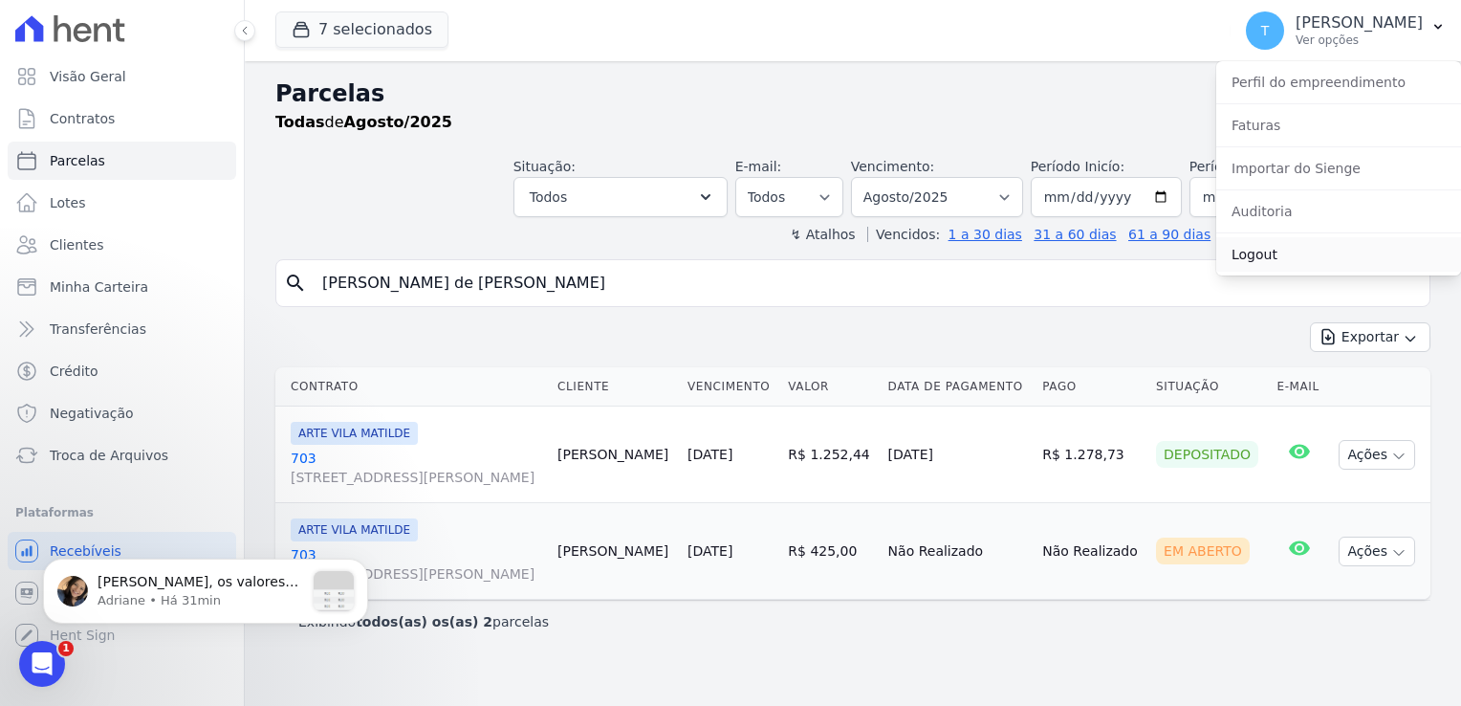
click at [1244, 259] on link "Logout" at bounding box center [1338, 254] width 245 height 34
